Goal: Transaction & Acquisition: Purchase product/service

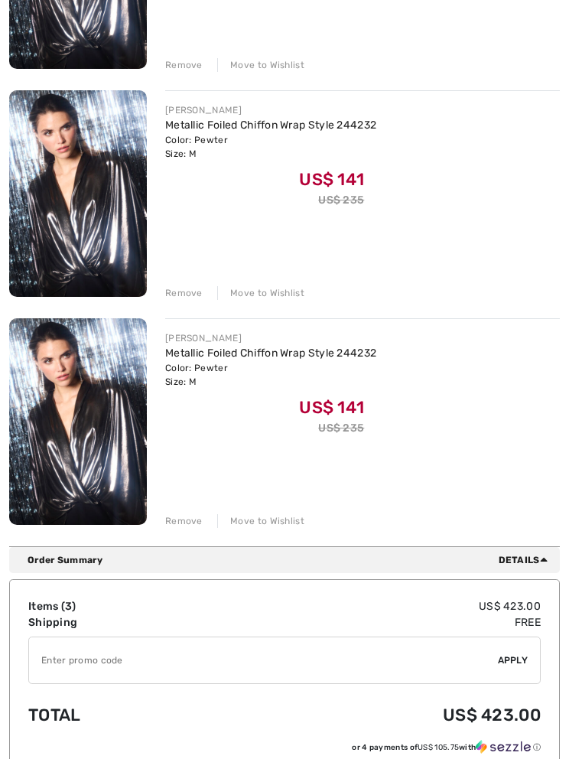
scroll to position [381, 0]
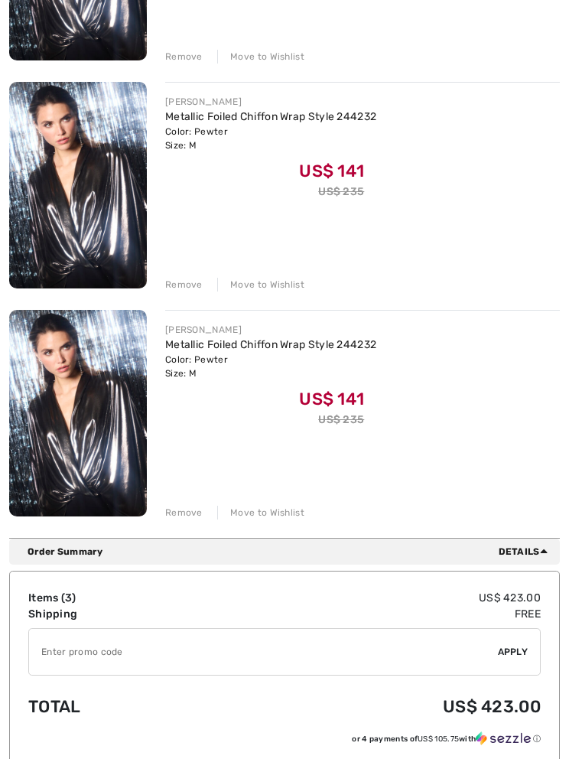
click at [197, 294] on div "JOSEPH RIBKOFF Metallic Foiled Chiffon Wrap Style 244232 Color: Pewter Size: M …" at bounding box center [284, 187] width 551 height 666
click at [193, 288] on div "Remove" at bounding box center [183, 285] width 37 height 14
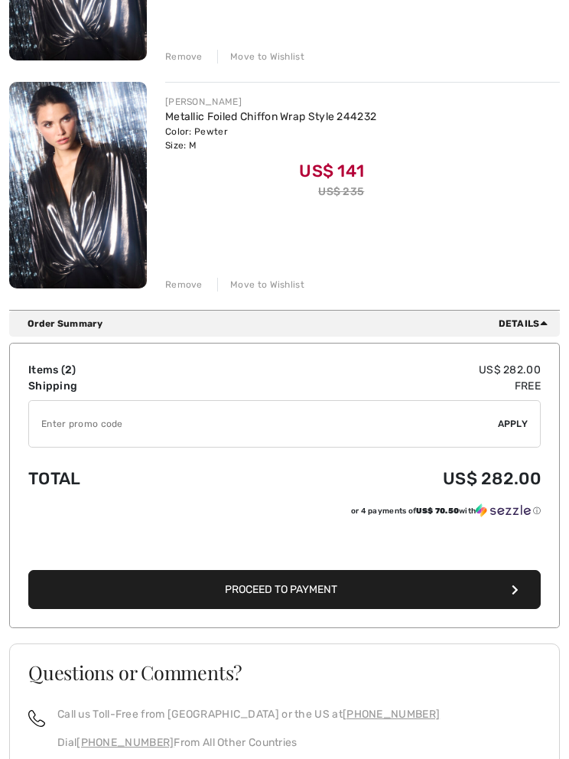
click at [191, 287] on div "Remove" at bounding box center [183, 285] width 37 height 14
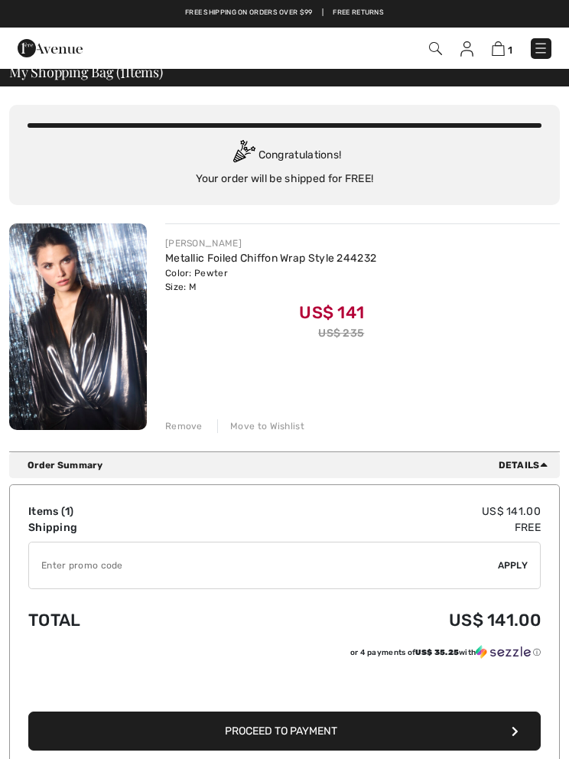
scroll to position [11, 0]
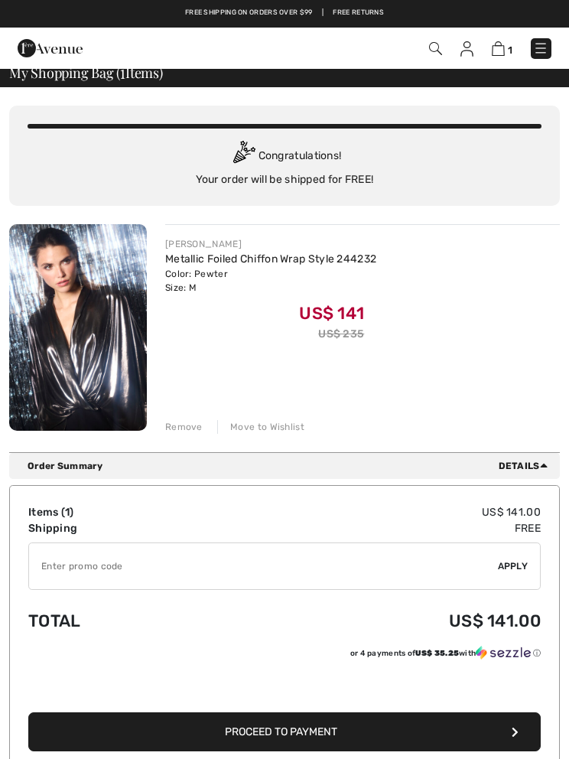
click at [283, 743] on button "Proceed to Payment" at bounding box center [284, 731] width 513 height 39
click at [305, 748] on button "Proceed to Payment" at bounding box center [284, 731] width 513 height 39
click at [269, 741] on button "Proceed to Payment" at bounding box center [284, 731] width 513 height 39
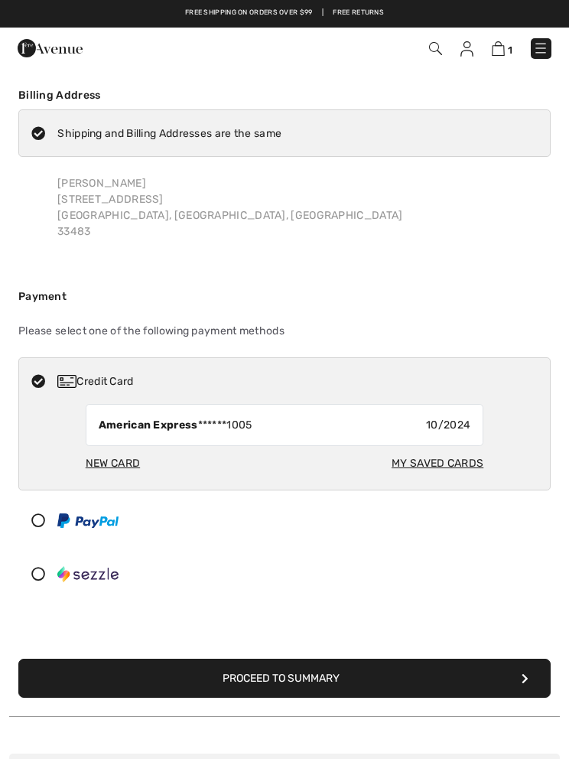
click at [253, 686] on button "Proceed to Summary" at bounding box center [284, 678] width 533 height 39
click at [272, 683] on button "Proceed to Summary" at bounding box center [284, 678] width 533 height 39
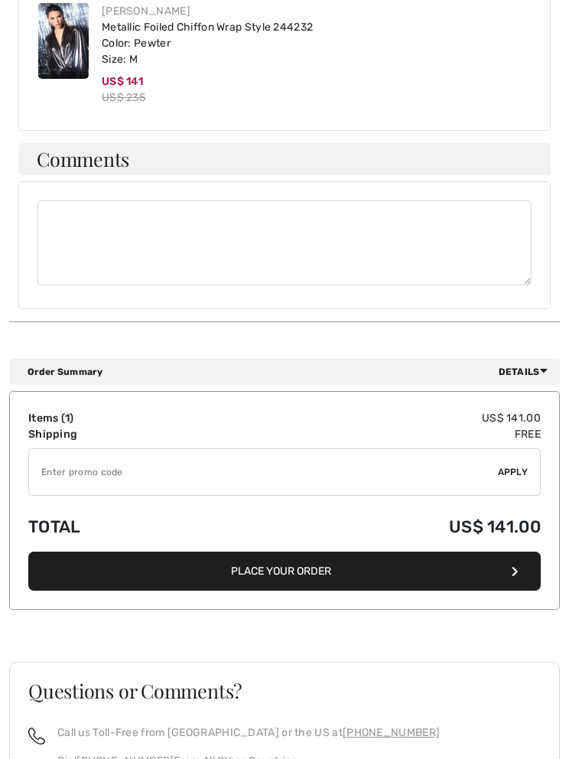
scroll to position [934, 0]
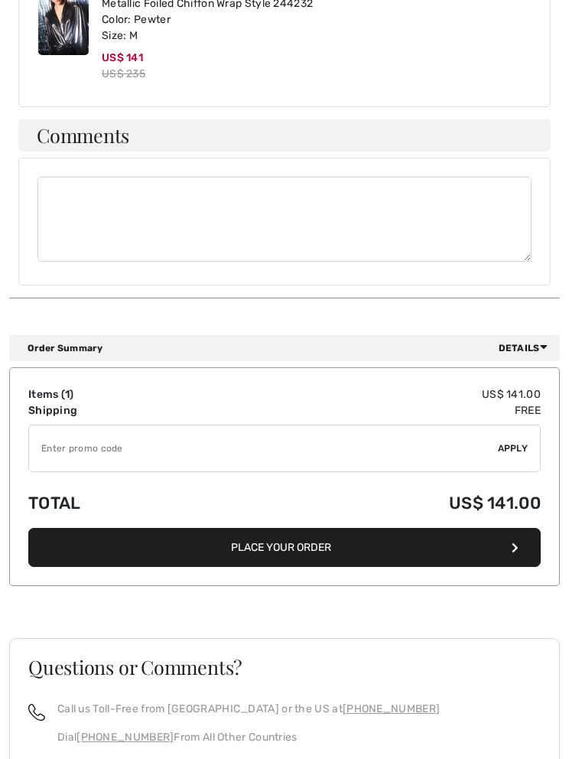
click at [298, 536] on button "Place Your Order" at bounding box center [284, 547] width 513 height 39
